Goal: Task Accomplishment & Management: Complete application form

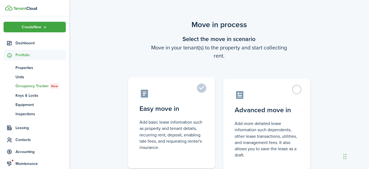
click at [201, 90] on label "Easy move in Add basic lease information such as property and tenant details, r…" at bounding box center [171, 122] width 87 height 91
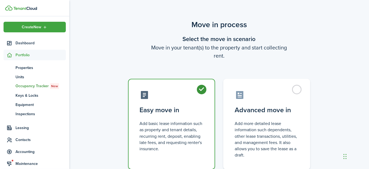
radio input "true"
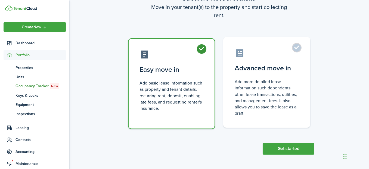
scroll to position [41, 0]
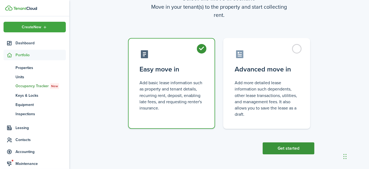
click at [288, 149] on button "Get started" at bounding box center [288, 148] width 52 height 12
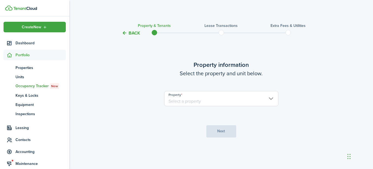
click at [225, 102] on input "Property" at bounding box center [221, 98] width 114 height 15
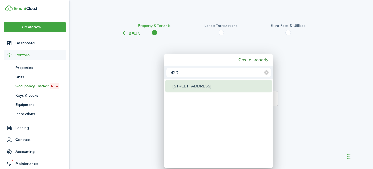
type input "439"
click at [214, 87] on div "[STREET_ADDRESS]" at bounding box center [220, 86] width 96 height 12
type input "[STREET_ADDRESS]"
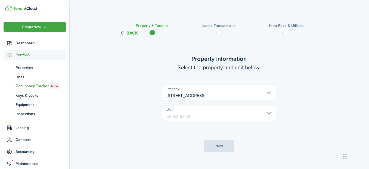
click at [211, 114] on input "Unit" at bounding box center [219, 113] width 114 height 15
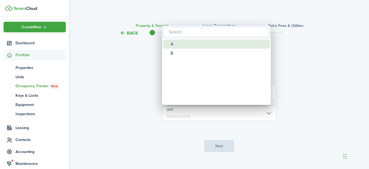
click at [195, 42] on div "A" at bounding box center [218, 43] width 96 height 9
type input "A"
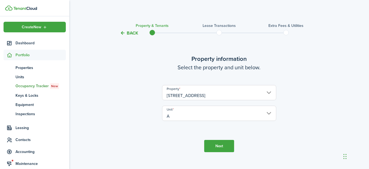
click at [222, 146] on button "Next" at bounding box center [219, 146] width 30 height 12
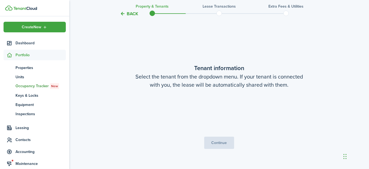
scroll to position [141, 0]
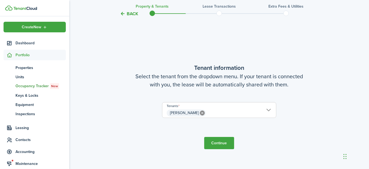
click at [217, 144] on button "Continue" at bounding box center [219, 143] width 30 height 12
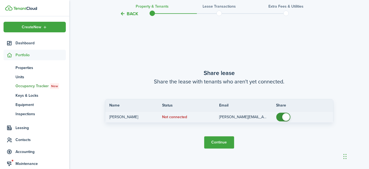
scroll to position [310, 0]
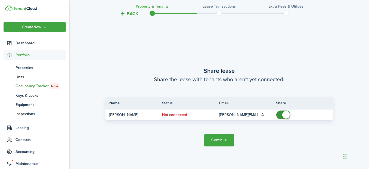
click at [219, 140] on button "Continue" at bounding box center [219, 140] width 30 height 12
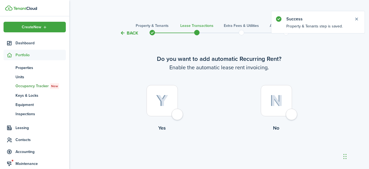
click at [178, 113] on div at bounding box center [161, 100] width 31 height 31
radio input "true"
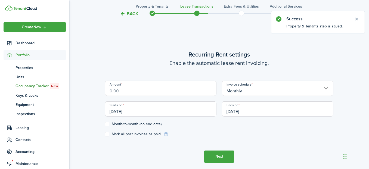
scroll to position [149, 0]
click at [163, 90] on input "Amount" at bounding box center [160, 87] width 111 height 15
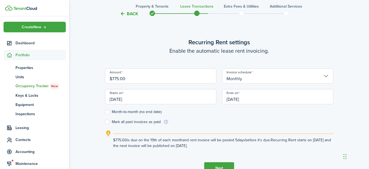
click at [163, 98] on input "[DATE]" at bounding box center [160, 96] width 111 height 15
type input "$775.00"
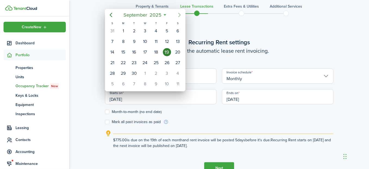
click at [178, 14] on icon "Next page" at bounding box center [179, 15] width 7 height 7
click at [145, 32] on div "1" at bounding box center [145, 31] width 8 height 8
type input "[DATE]"
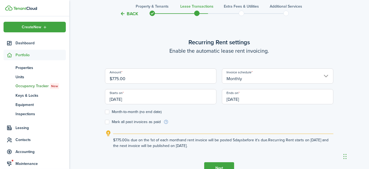
click at [263, 100] on input "[DATE]" at bounding box center [277, 96] width 111 height 15
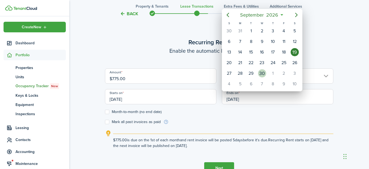
click at [261, 70] on div "30" at bounding box center [262, 73] width 8 height 8
type input "[DATE]"
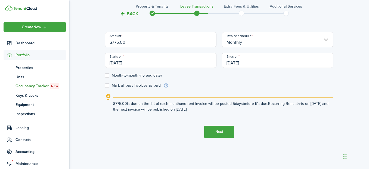
click at [221, 130] on button "Next" at bounding box center [219, 132] width 30 height 12
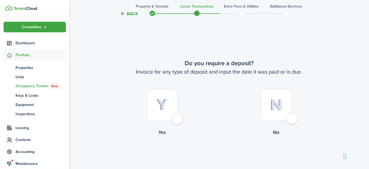
scroll to position [318, 0]
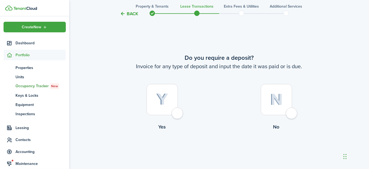
click at [175, 111] on div at bounding box center [161, 99] width 31 height 31
radio input "true"
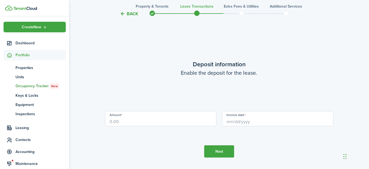
scroll to position [487, 0]
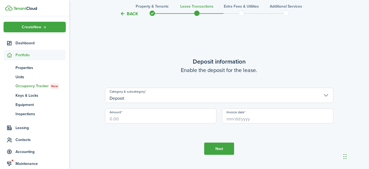
click at [189, 96] on input "Deposit" at bounding box center [219, 95] width 228 height 15
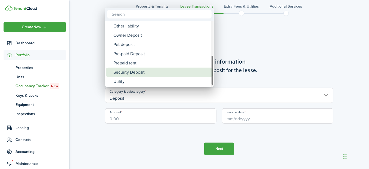
click at [168, 71] on div "Security Deposit" at bounding box center [161, 72] width 96 height 9
type input "Deposit / Security Deposit"
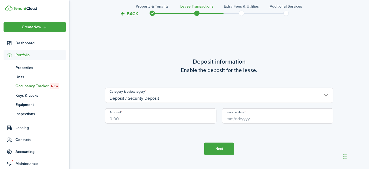
click at [150, 117] on input "Amount" at bounding box center [160, 115] width 111 height 15
click at [261, 117] on input "Invoice date" at bounding box center [277, 115] width 111 height 15
type input "$775.00"
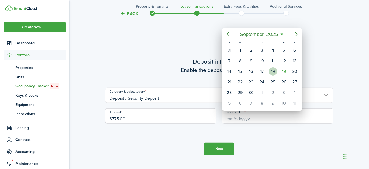
click at [274, 70] on div "18" at bounding box center [273, 71] width 8 height 8
type input "[DATE]"
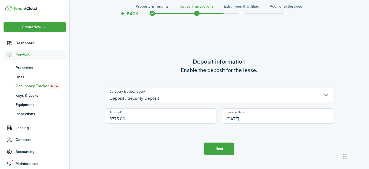
click at [224, 146] on button "Next" at bounding box center [219, 149] width 30 height 12
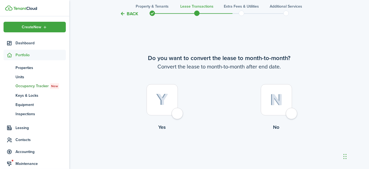
scroll to position [656, 0]
click at [178, 112] on div at bounding box center [161, 99] width 31 height 31
radio input "true"
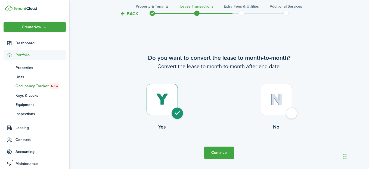
click at [228, 152] on button "Continue" at bounding box center [219, 153] width 30 height 12
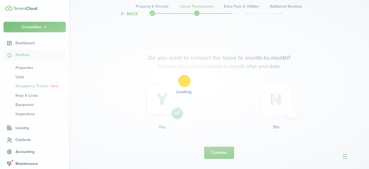
scroll to position [0, 0]
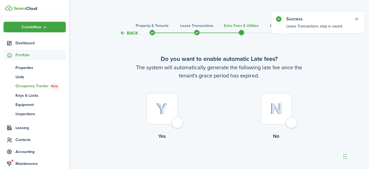
click at [178, 121] on div at bounding box center [161, 108] width 31 height 31
radio input "true"
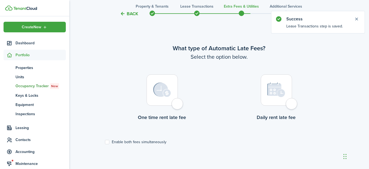
scroll to position [158, 0]
click at [178, 105] on div at bounding box center [161, 89] width 31 height 31
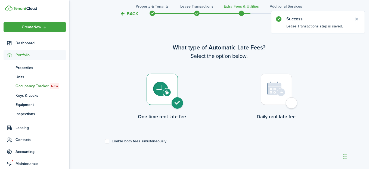
radio input "true"
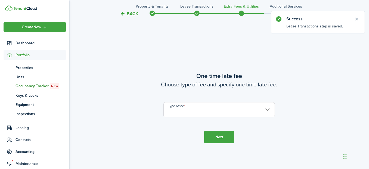
scroll to position [327, 0]
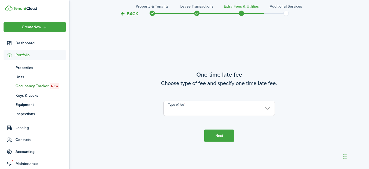
click at [209, 111] on input "Type of fee" at bounding box center [218, 108] width 111 height 15
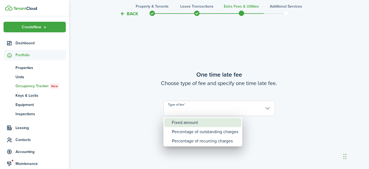
click at [201, 121] on div "Fixed amount" at bounding box center [205, 122] width 66 height 9
type input "Fixed amount"
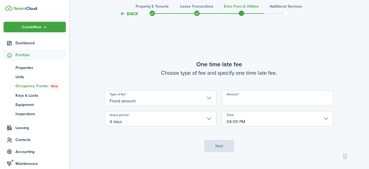
click at [249, 99] on input "Amount" at bounding box center [277, 97] width 111 height 15
type input "$50.00"
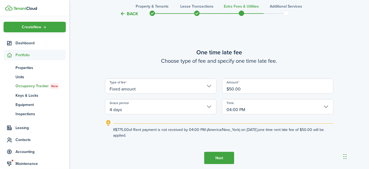
click at [219, 157] on button "Next" at bounding box center [219, 158] width 30 height 12
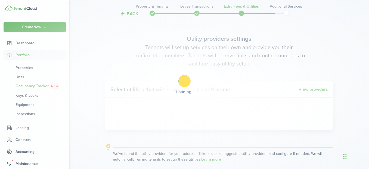
scroll to position [495, 0]
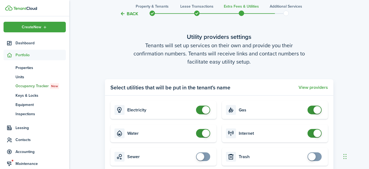
checkbox input "false"
click at [207, 111] on span at bounding box center [206, 110] width 8 height 8
checkbox input "false"
click at [206, 133] on span at bounding box center [206, 134] width 8 height 8
checkbox input "false"
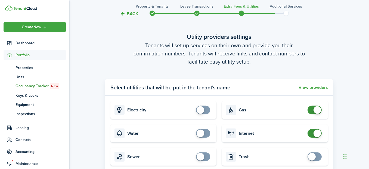
click at [316, 110] on span at bounding box center [317, 110] width 8 height 8
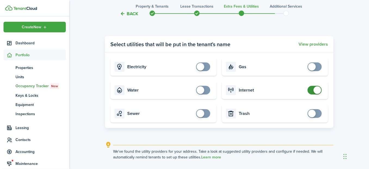
scroll to position [577, 0]
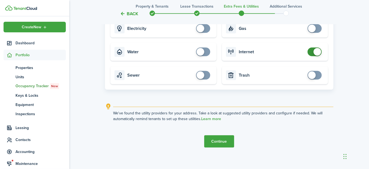
click at [216, 142] on button "Continue" at bounding box center [219, 141] width 30 height 12
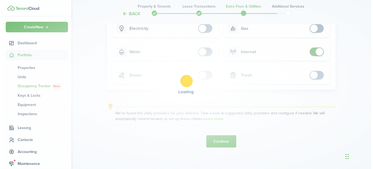
scroll to position [0, 0]
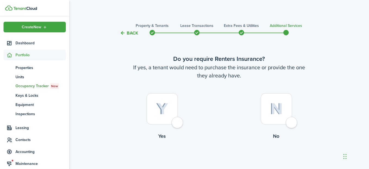
click at [290, 122] on div at bounding box center [276, 108] width 31 height 31
radio input "true"
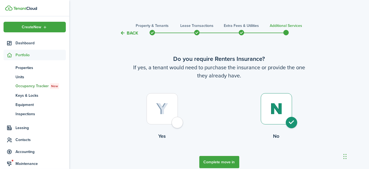
click at [221, 159] on button "Complete move in" at bounding box center [219, 162] width 40 height 12
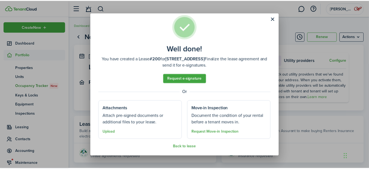
scroll to position [10, 0]
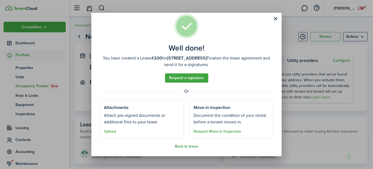
click at [183, 146] on button "Back to lease" at bounding box center [186, 146] width 23 height 4
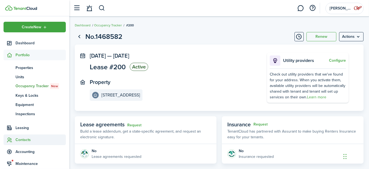
click at [22, 138] on span "Contacts" at bounding box center [40, 140] width 50 height 6
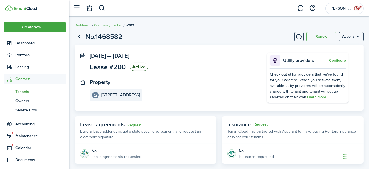
click at [26, 90] on span "Tenants" at bounding box center [40, 92] width 50 height 6
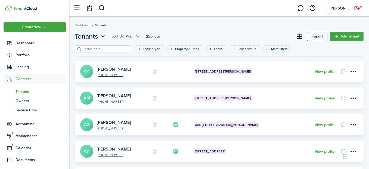
click at [99, 49] on input "search" at bounding box center [105, 48] width 48 height 5
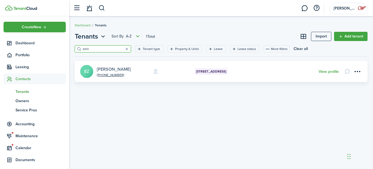
type input "zein"
click at [112, 68] on link "[PERSON_NAME]" at bounding box center [114, 69] width 34 height 6
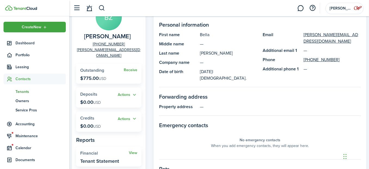
scroll to position [54, 0]
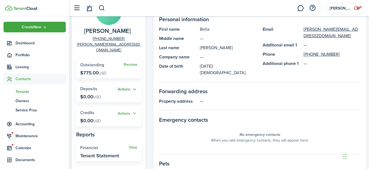
click at [124, 86] on button "Actions" at bounding box center [128, 89] width 20 height 6
click at [110, 96] on link "Add" at bounding box center [114, 93] width 48 height 9
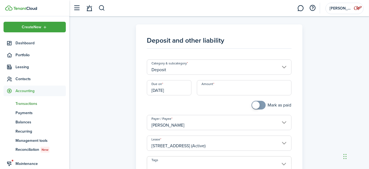
click at [200, 66] on input "Deposit" at bounding box center [219, 66] width 144 height 15
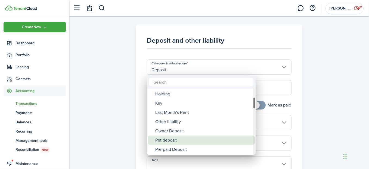
click at [175, 140] on div "Pet deposit" at bounding box center [203, 140] width 96 height 9
type input "Deposit / Pet deposit"
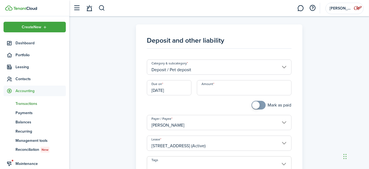
click at [181, 89] on input "[DATE]" at bounding box center [169, 87] width 45 height 15
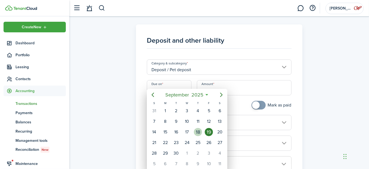
click at [198, 130] on div "18" at bounding box center [198, 132] width 8 height 8
type input "[DATE]"
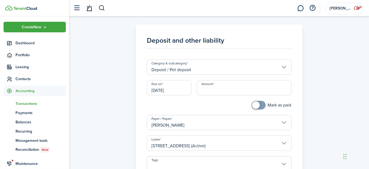
click at [215, 91] on input "Amount" at bounding box center [244, 87] width 94 height 15
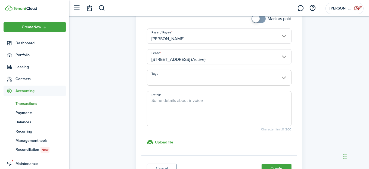
scroll to position [132, 0]
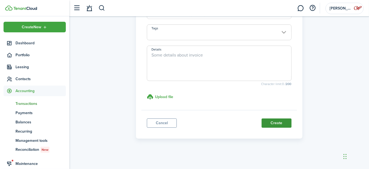
type input "$375.00"
click at [267, 122] on button "Create" at bounding box center [276, 122] width 30 height 9
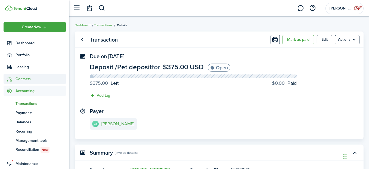
click at [26, 79] on span "Contacts" at bounding box center [40, 79] width 50 height 6
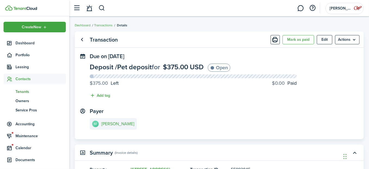
click at [23, 91] on span "Tenants" at bounding box center [40, 92] width 50 height 6
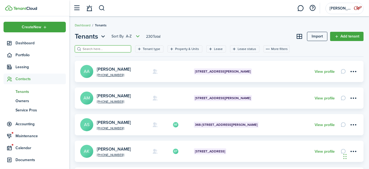
click at [88, 50] on input "search" at bounding box center [105, 48] width 48 height 5
type input "[PERSON_NAME]"
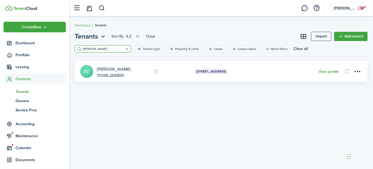
click at [104, 68] on link "[PERSON_NAME]" at bounding box center [114, 69] width 34 height 6
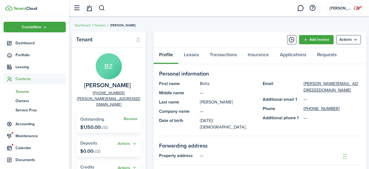
click at [129, 117] on link "Receive" at bounding box center [131, 119] width 14 height 4
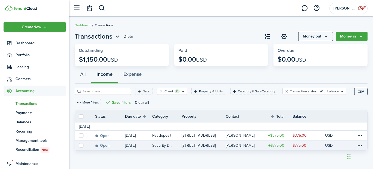
click at [81, 144] on label at bounding box center [81, 145] width 4 height 4
click at [79, 145] on input "checkbox" at bounding box center [79, 145] width 0 height 0
checkbox input "true"
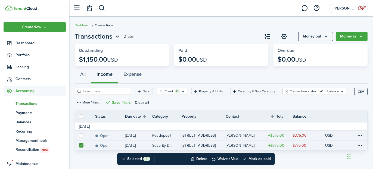
click at [81, 136] on label at bounding box center [81, 135] width 4 height 4
click at [79, 136] on input "checkbox" at bounding box center [79, 135] width 0 height 0
checkbox input "true"
click at [254, 160] on button "Mark as paid" at bounding box center [256, 159] width 28 height 12
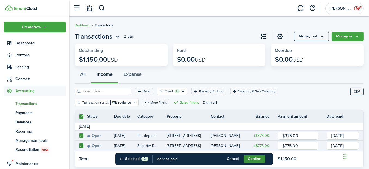
click at [251, 159] on button "Confirm" at bounding box center [254, 159] width 22 height 8
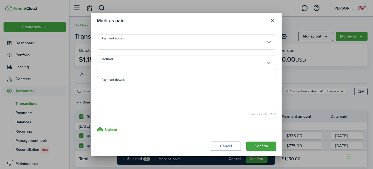
click at [124, 40] on input "Payment account" at bounding box center [186, 41] width 179 height 15
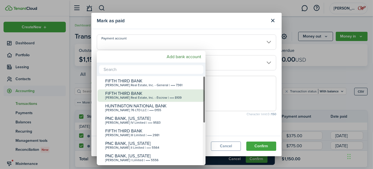
click at [129, 93] on div "FIFTH THIRD BANK" at bounding box center [153, 93] width 96 height 5
type input "•••• •••• •••• 8109"
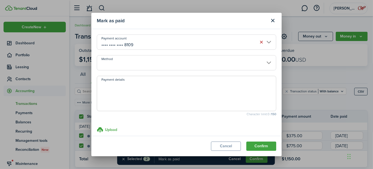
click at [129, 64] on input "Method" at bounding box center [186, 62] width 179 height 15
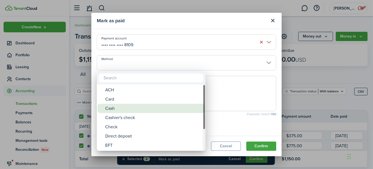
click at [128, 108] on div "Cash" at bounding box center [153, 108] width 96 height 9
type input "Cash"
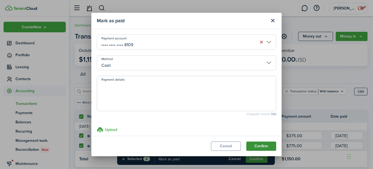
click at [261, 145] on button "Confirm" at bounding box center [261, 146] width 30 height 9
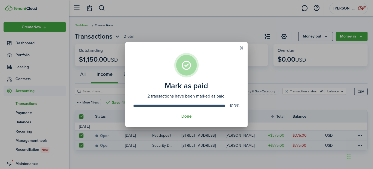
click at [189, 114] on button "Done" at bounding box center [186, 116] width 10 height 5
